Goal: Task Accomplishment & Management: Manage account settings

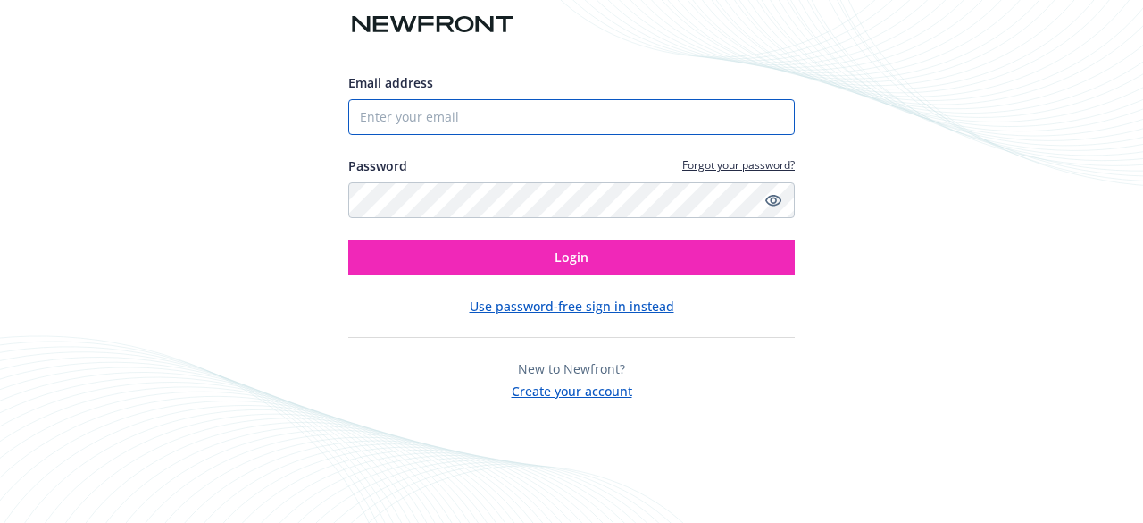
drag, startPoint x: 0, startPoint y: 0, endPoint x: 474, endPoint y: 124, distance: 490.3
click at [474, 124] on input "Email address" at bounding box center [571, 117] width 447 height 36
type input "[EMAIL_ADDRESS][DOMAIN_NAME]"
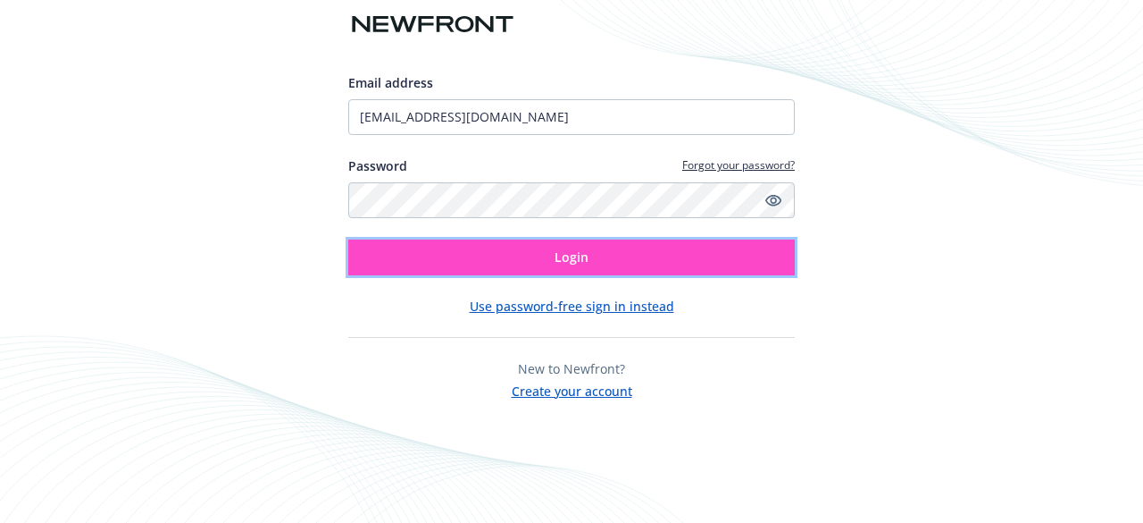
click at [493, 266] on button "Login" at bounding box center [571, 257] width 447 height 36
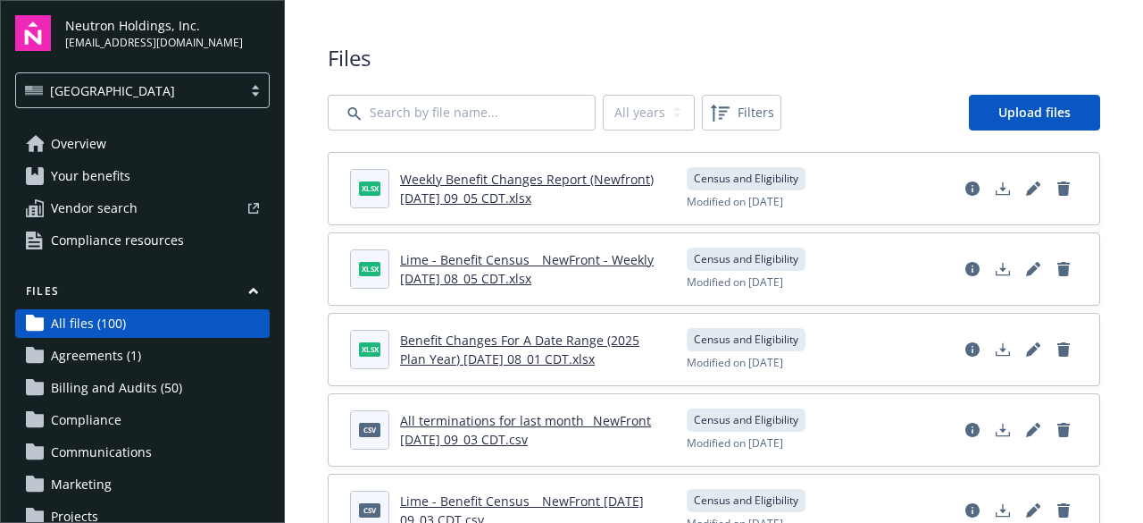
click at [493, 266] on div "Lime - Benefit Census _ NewFront - Weekly [DATE] 08_05 CDT.xlsx" at bounding box center [532, 269] width 265 height 38
click at [992, 99] on link "Upload files" at bounding box center [1034, 113] width 131 height 36
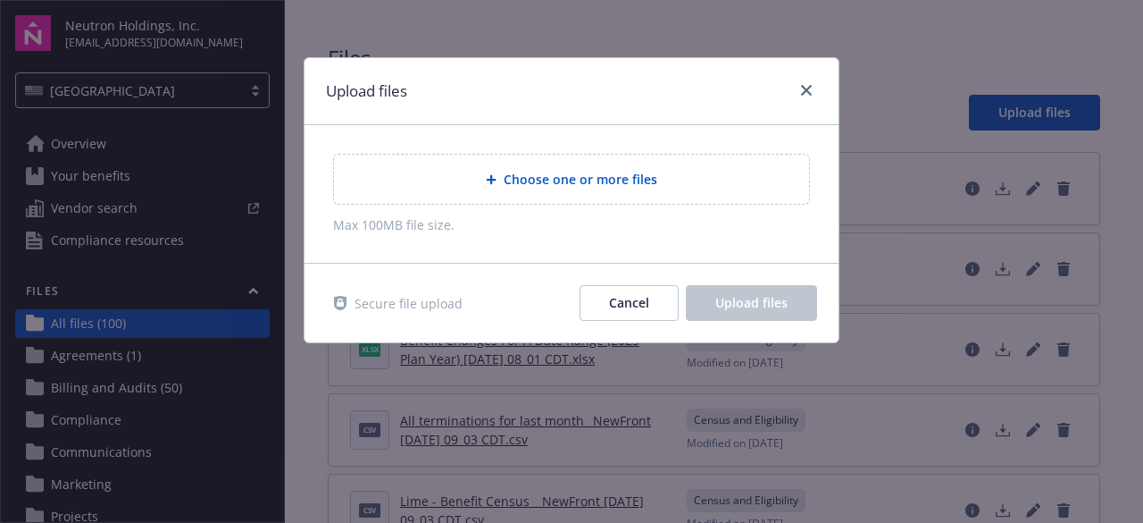
click at [591, 185] on span "Choose one or more files" at bounding box center [581, 179] width 154 height 19
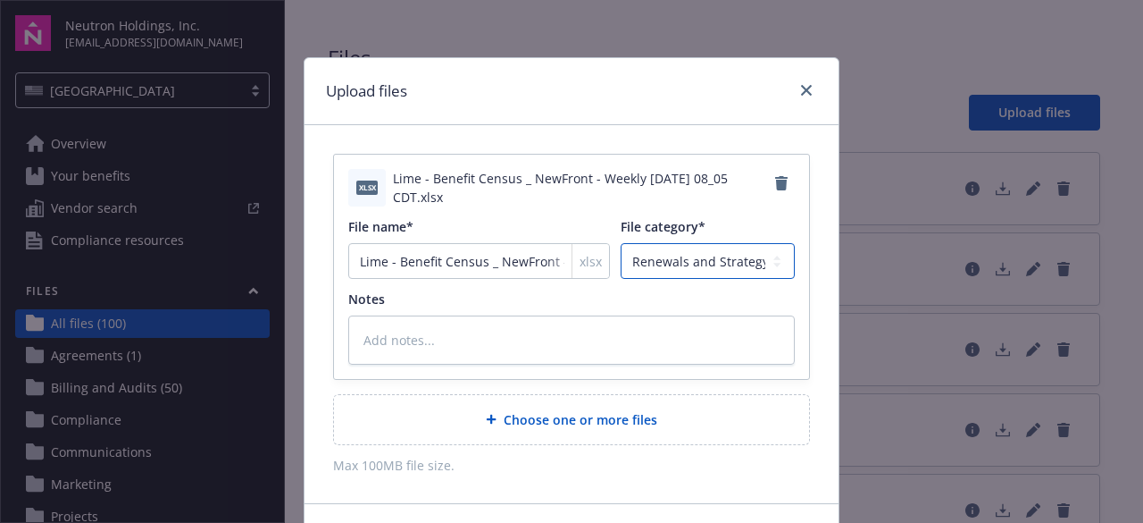
click at [669, 267] on select "Agreements Billing and Audits Census and Eligibility Communications Compliance …" at bounding box center [708, 261] width 174 height 36
select select "Census"
click at [621, 243] on select "Agreements Billing and Audits Census and Eligibility Communications Compliance …" at bounding box center [708, 261] width 174 height 36
drag, startPoint x: 1128, startPoint y: 215, endPoint x: 1127, endPoint y: 249, distance: 34.0
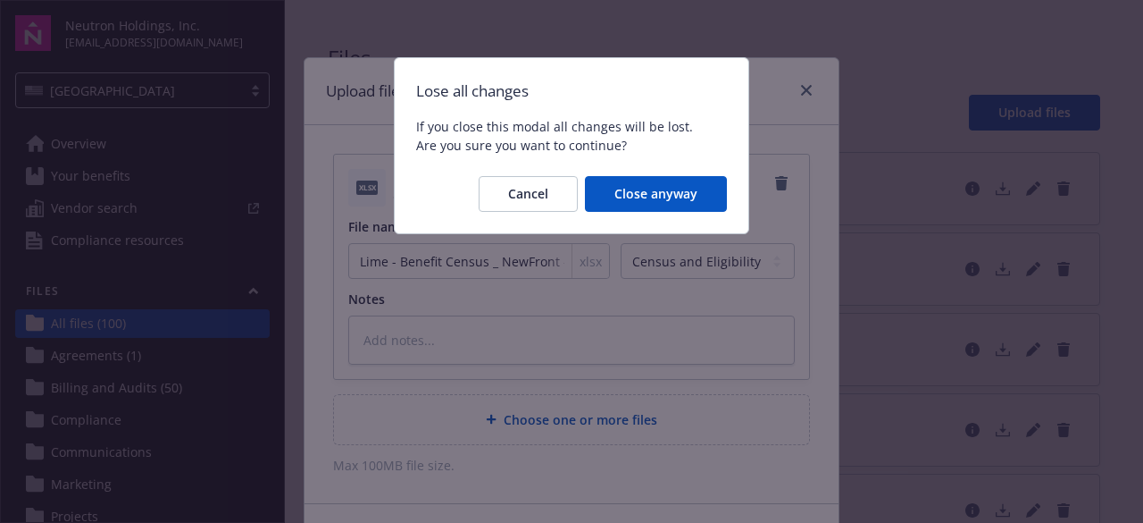
click at [1111, 372] on body "Neutron Holdings, Inc. dance.gray@li.me USA Overview Your benefits Vendor searc…" at bounding box center [571, 261] width 1143 height 523
click at [552, 197] on button "Cancel" at bounding box center [528, 194] width 99 height 36
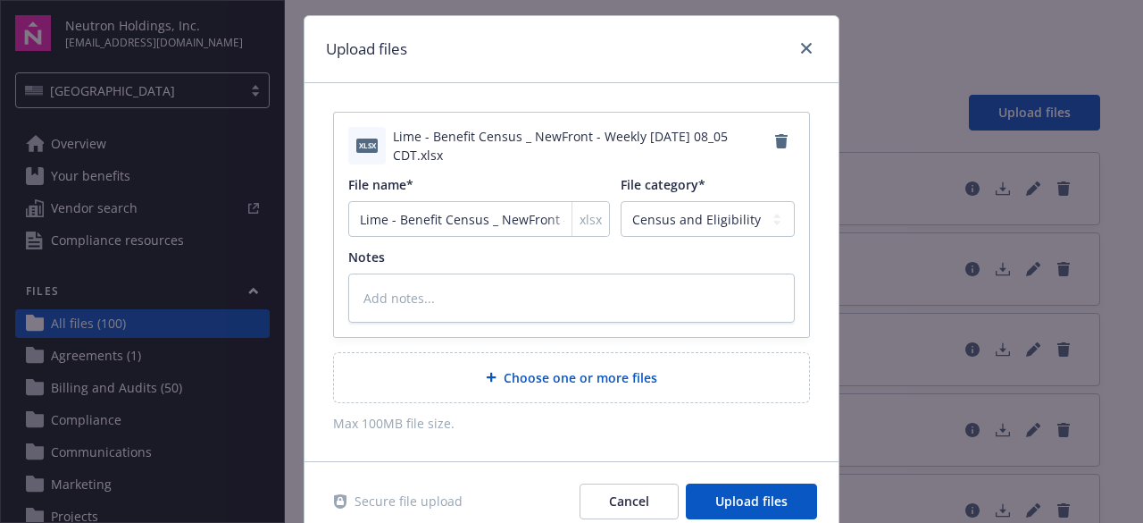
scroll to position [108, 0]
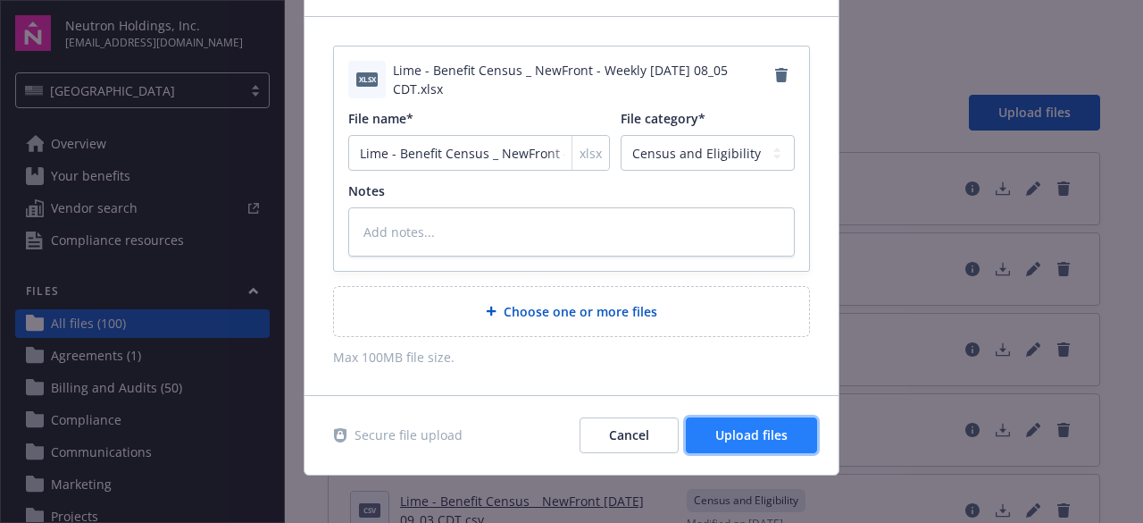
click at [734, 434] on span "Upload files" at bounding box center [751, 434] width 72 height 17
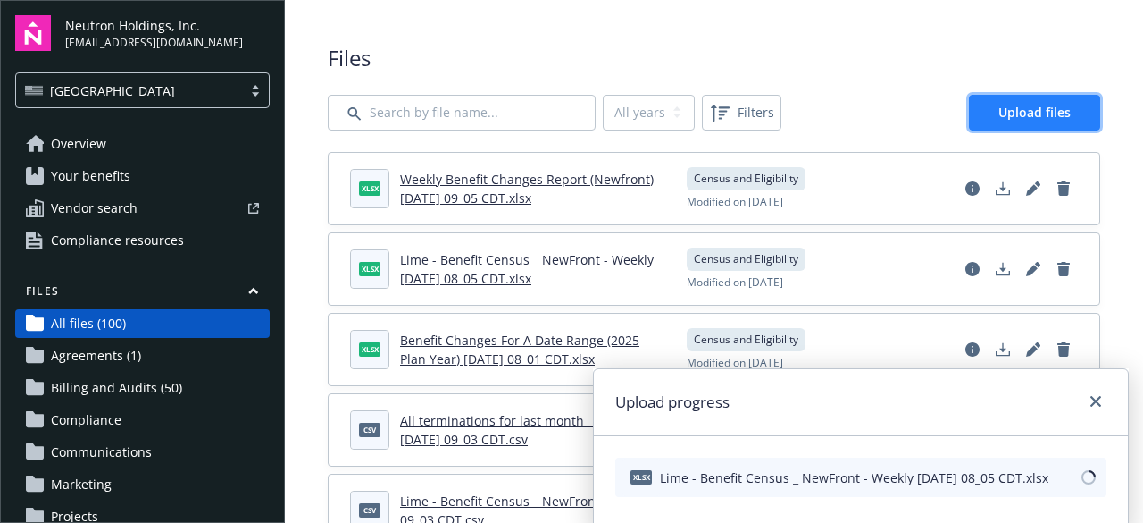
click at [1033, 107] on span "Upload files" at bounding box center [1035, 112] width 72 height 17
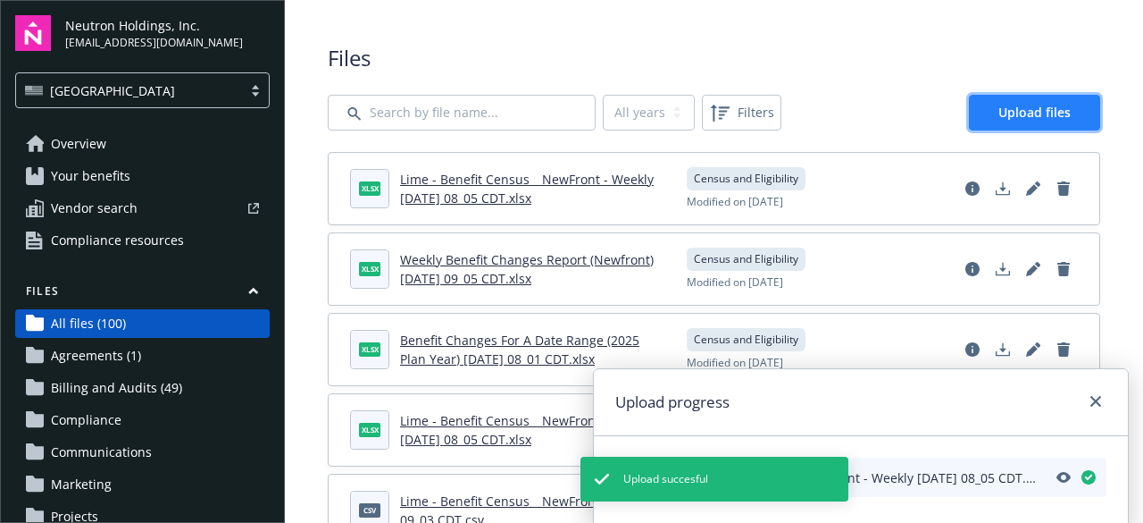
click at [1033, 107] on span "Upload files" at bounding box center [1035, 112] width 72 height 17
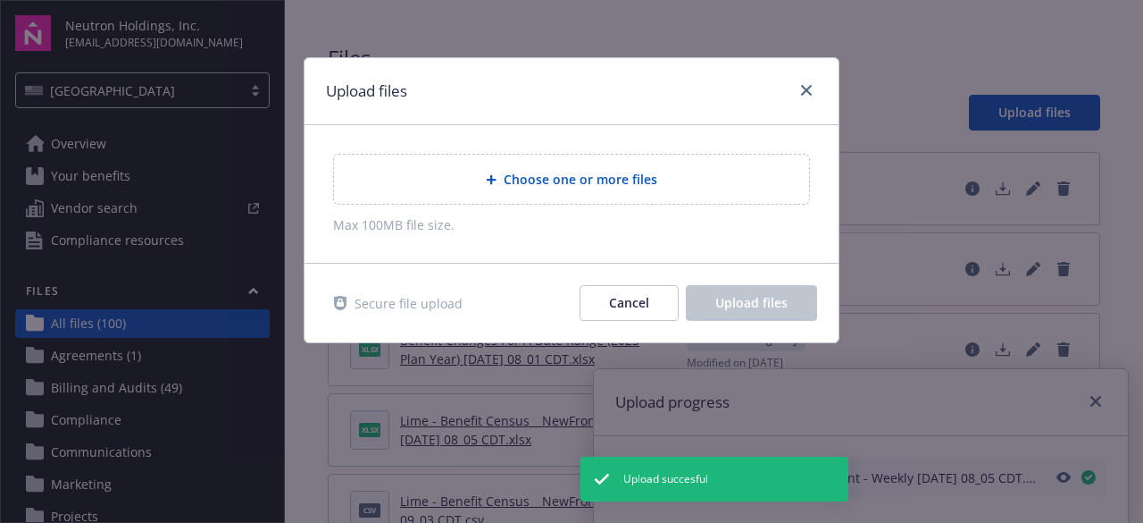
click at [543, 171] on span "Choose one or more files" at bounding box center [581, 179] width 154 height 19
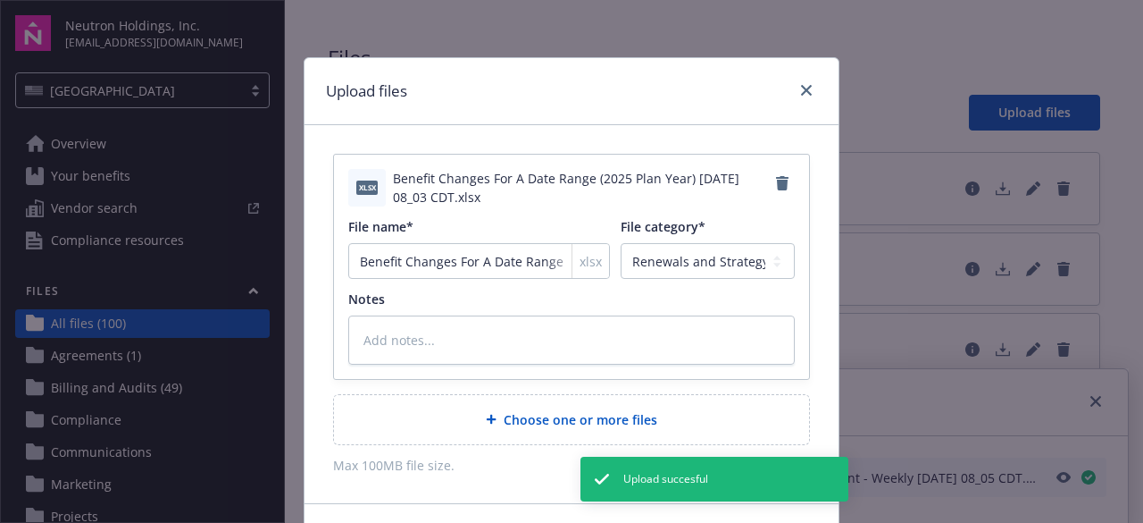
type textarea "x"
click at [654, 250] on select "Agreements Billing and Audits Census and Eligibility Communications Compliance …" at bounding box center [708, 261] width 174 height 36
select select "Census"
click at [621, 243] on select "Agreements Billing and Audits Census and Eligibility Communications Compliance …" at bounding box center [708, 261] width 174 height 36
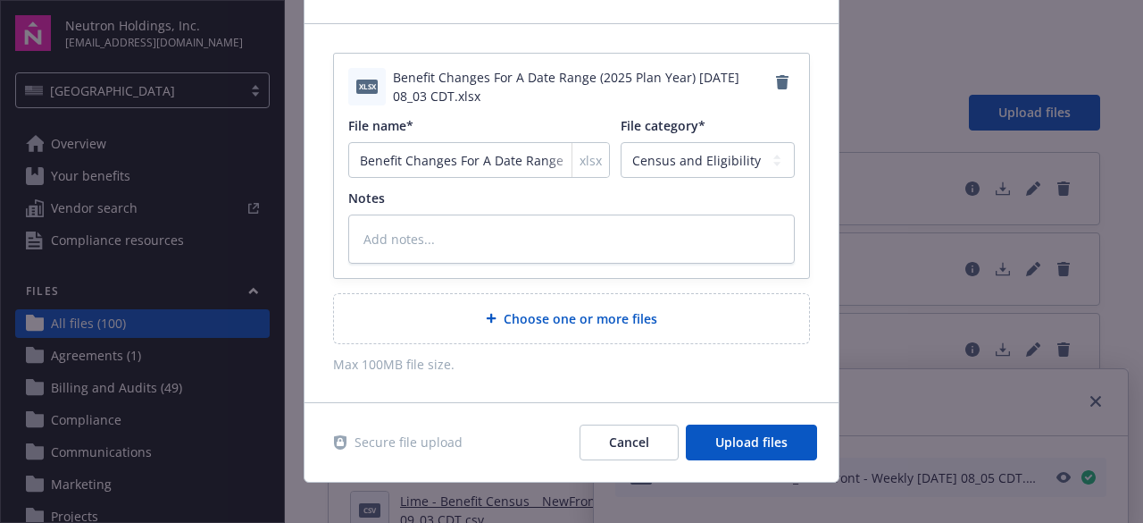
scroll to position [107, 0]
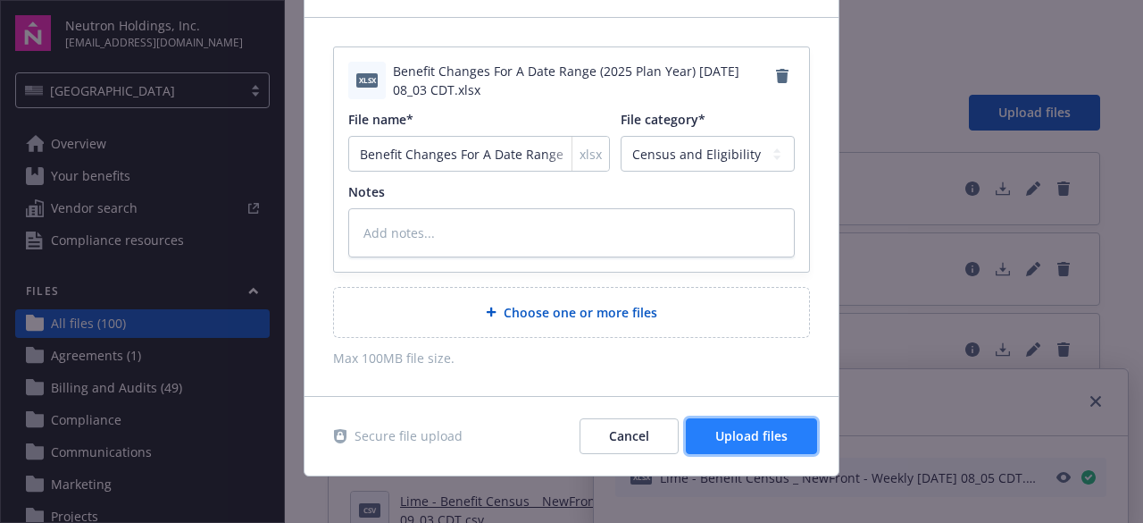
click at [784, 427] on button "Upload files" at bounding box center [751, 436] width 131 height 36
type textarea "x"
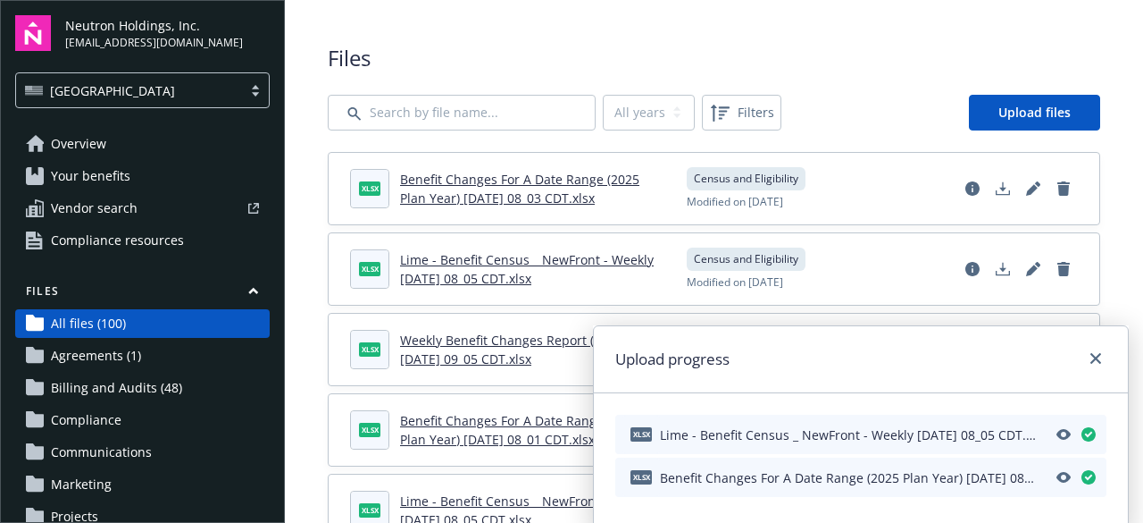
click at [886, 54] on span "Files" at bounding box center [714, 58] width 773 height 30
